Goal: Navigation & Orientation: Find specific page/section

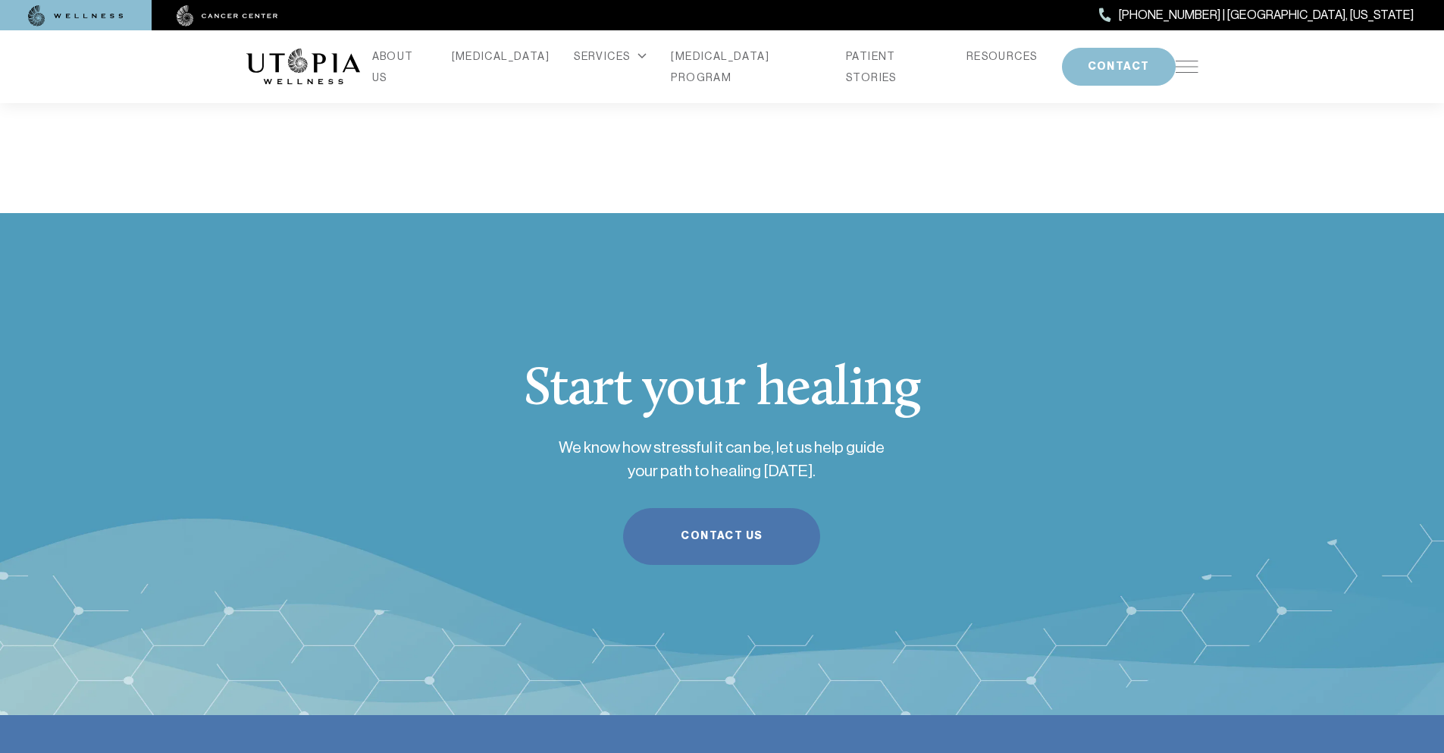
scroll to position [6182, 0]
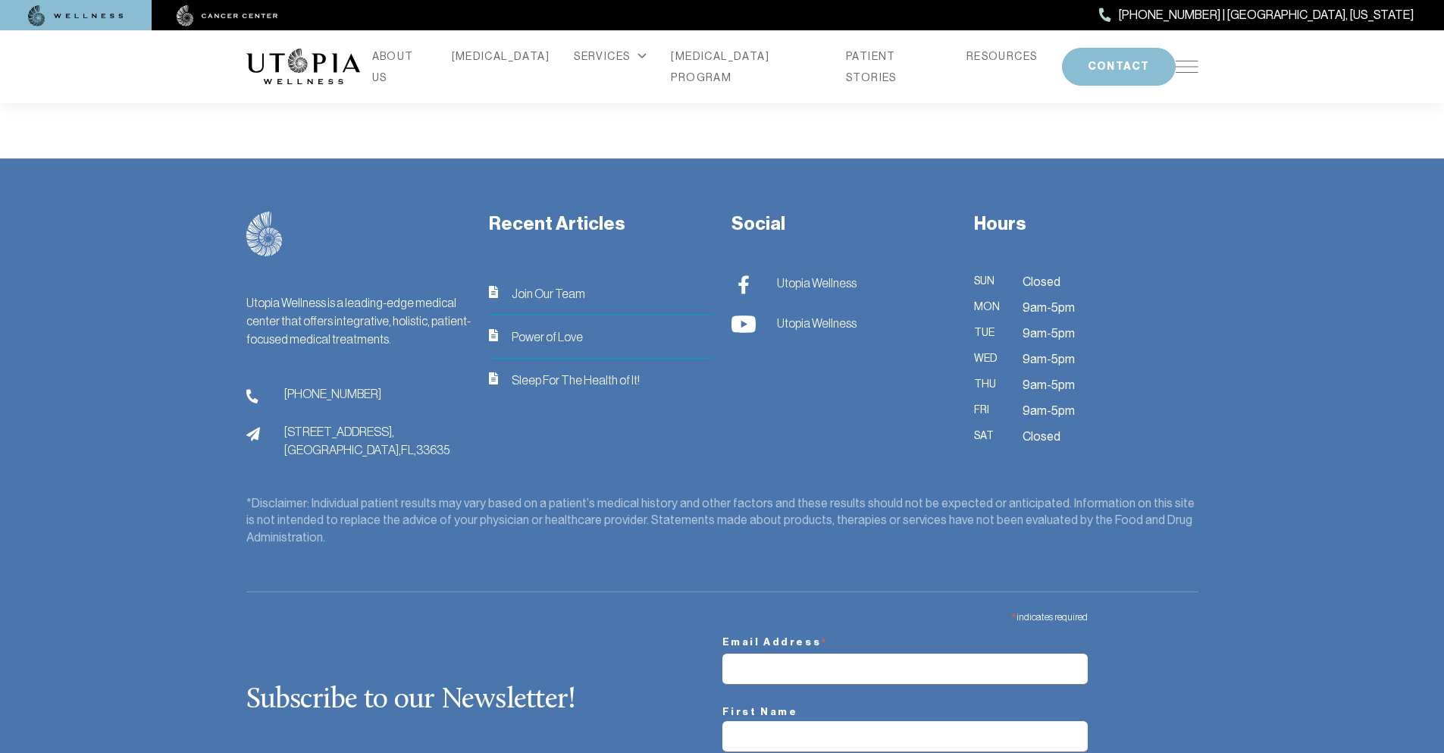
scroll to position [1466, 0]
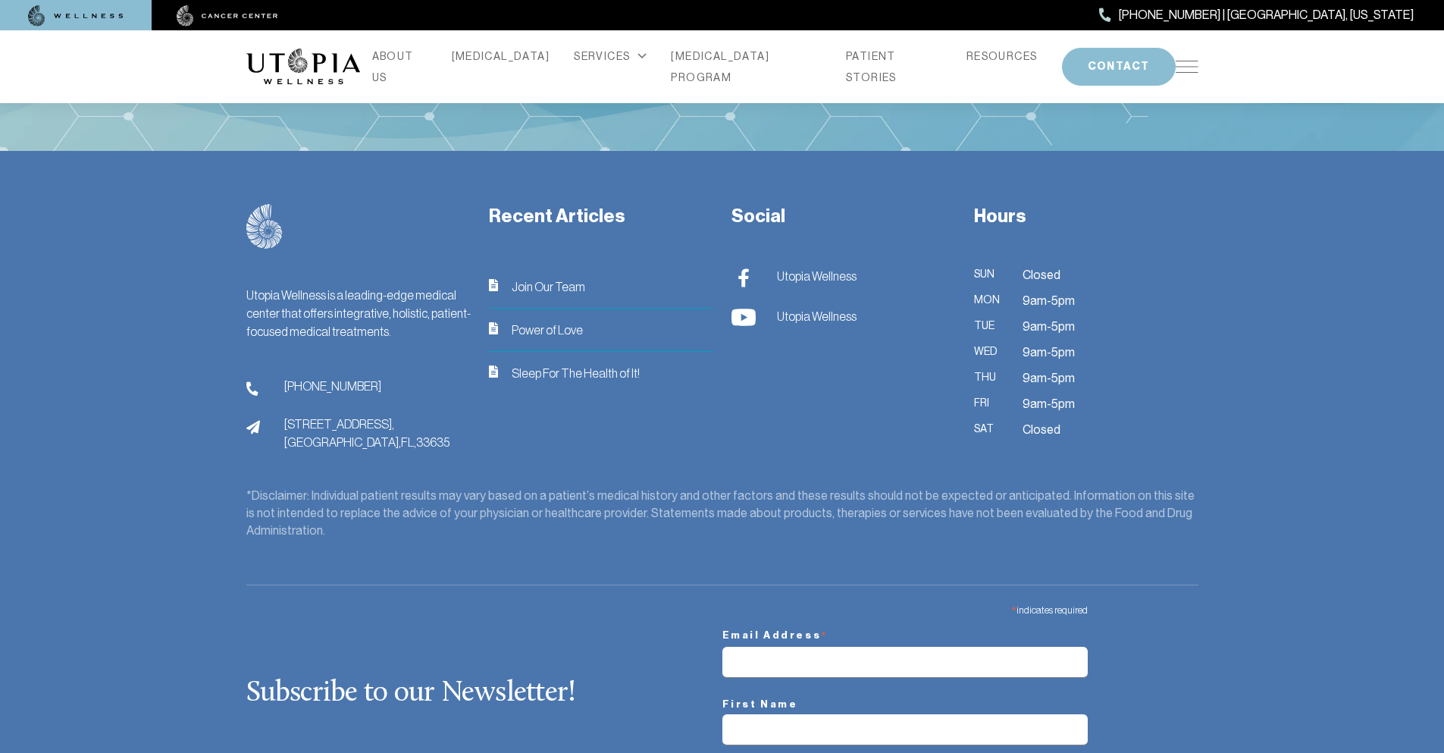
scroll to position [4260, 0]
